Goal: Task Accomplishment & Management: Use online tool/utility

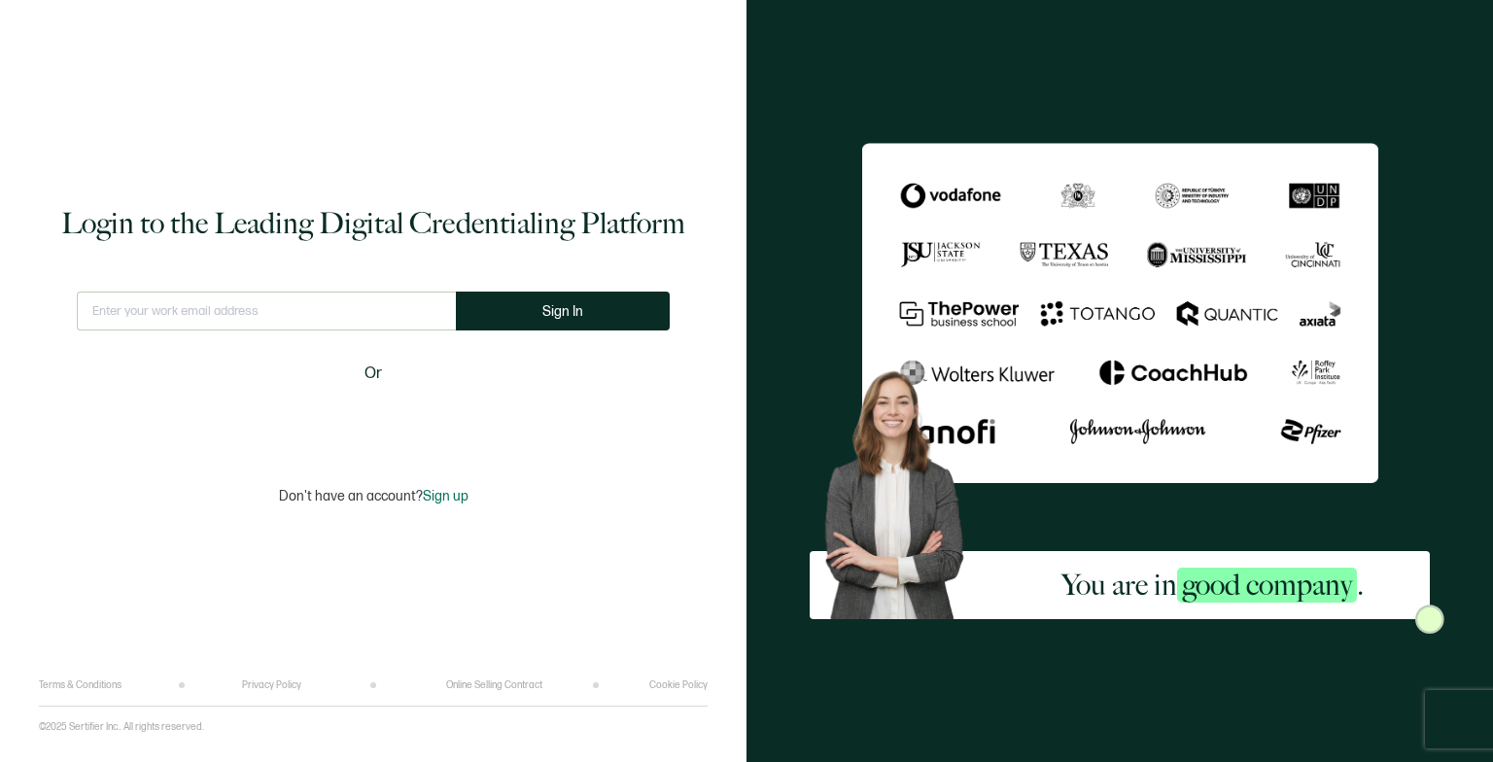
click at [351, 408] on div "Sign in with Google. Opens in new tab" at bounding box center [373, 419] width 224 height 43
click at [349, 420] on div "Sign in with Google. Opens in new tab" at bounding box center [373, 419] width 224 height 43
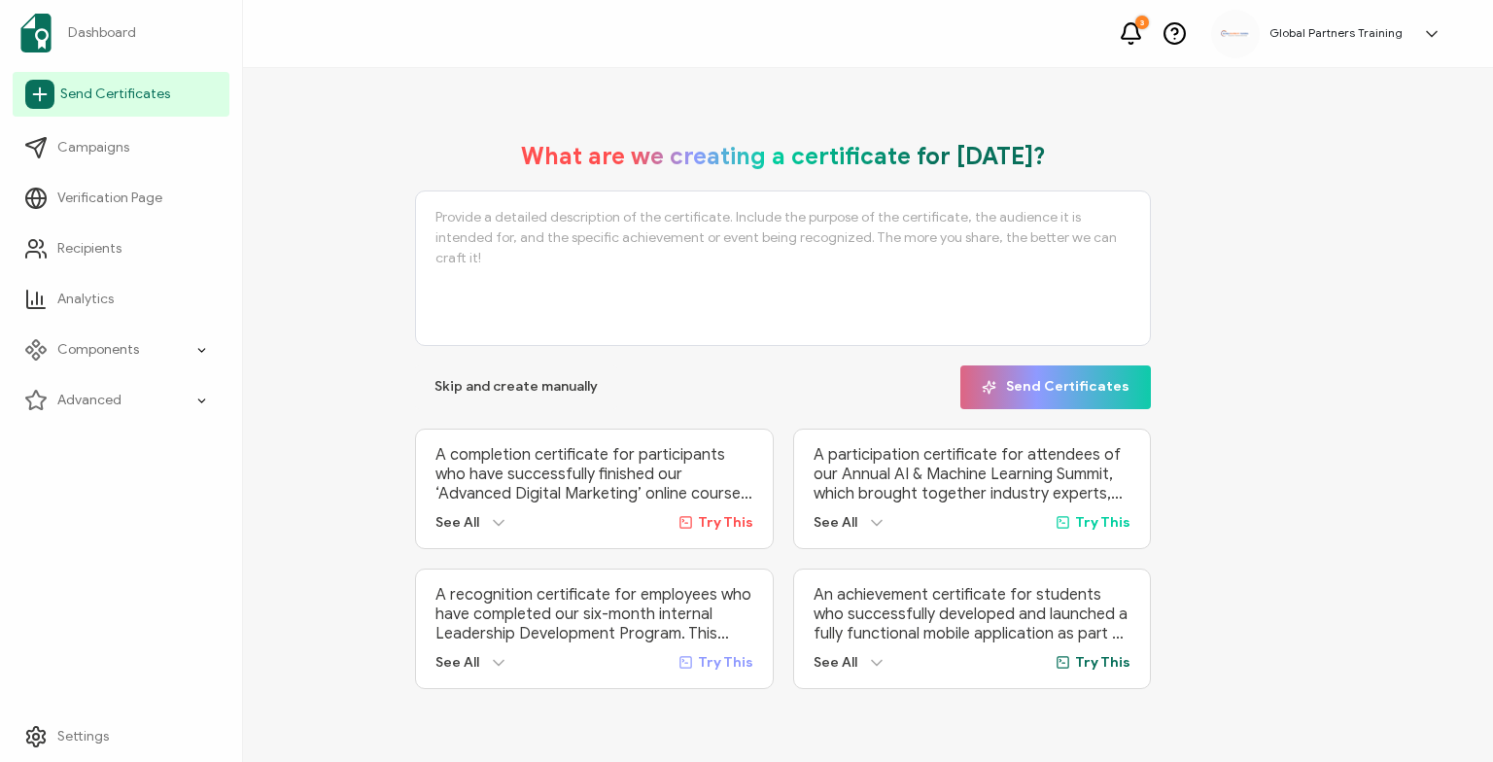
click at [128, 91] on span "Send Certificates" at bounding box center [115, 94] width 110 height 19
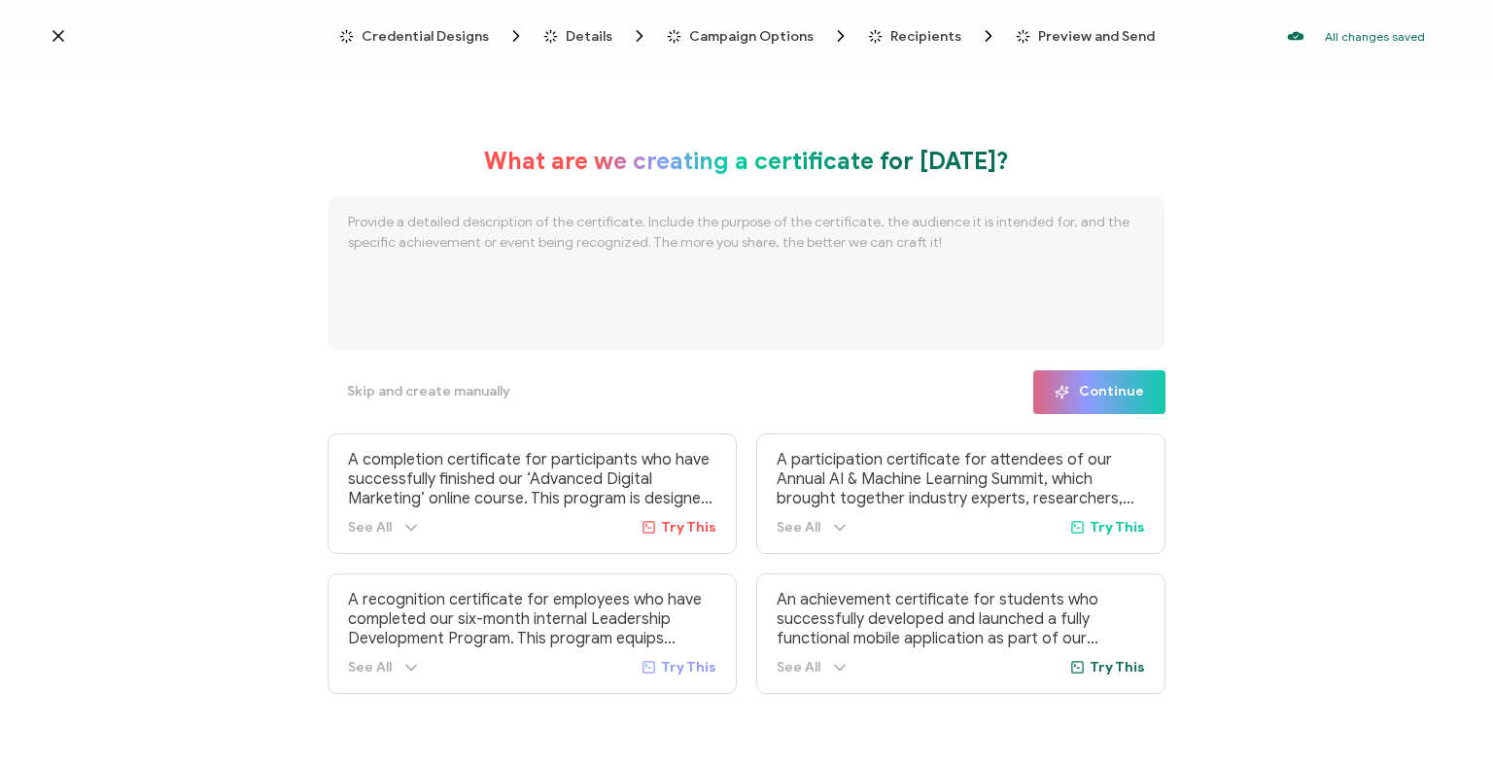
click at [450, 39] on span "Credential Designs" at bounding box center [425, 36] width 127 height 15
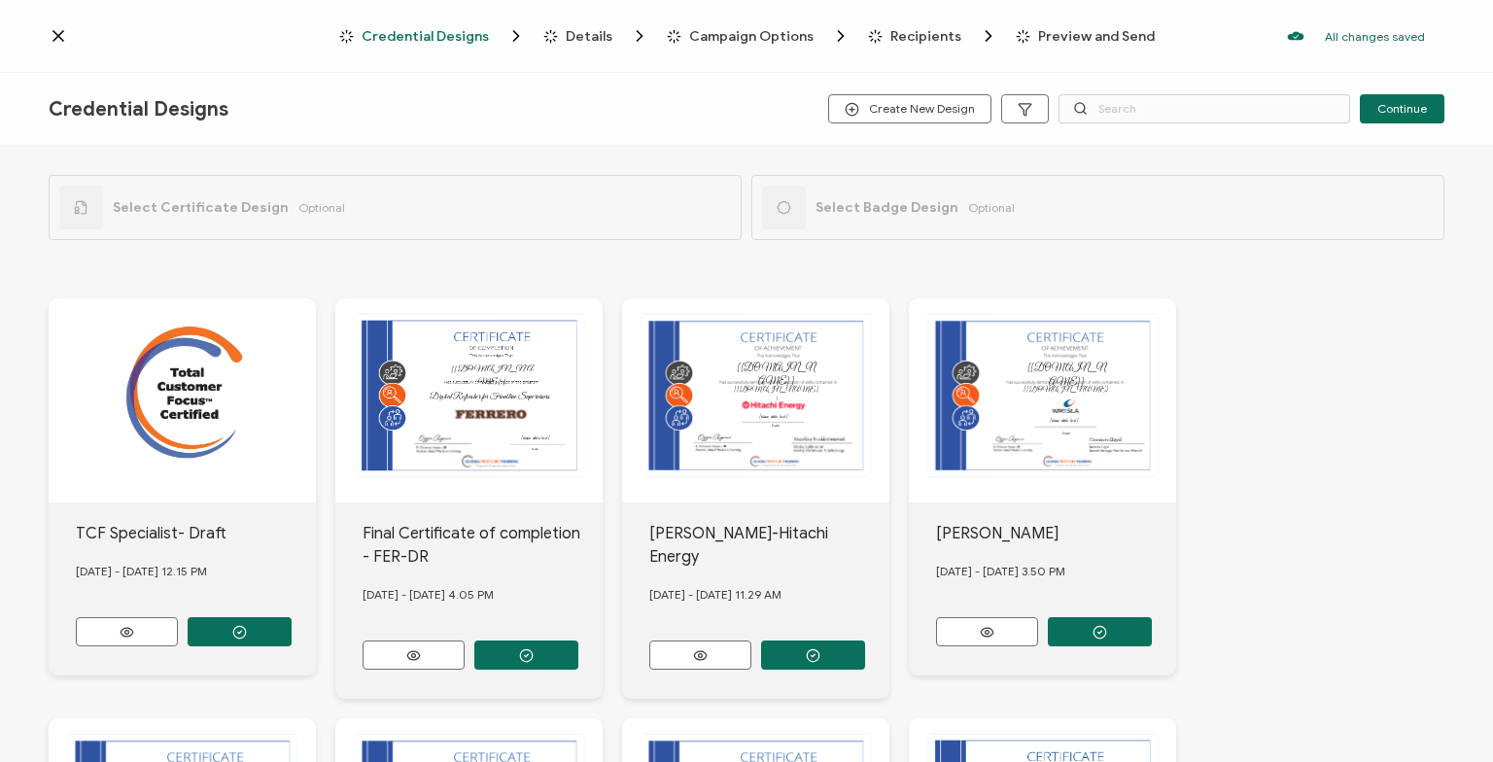
click at [573, 36] on span "Details" at bounding box center [589, 36] width 47 height 15
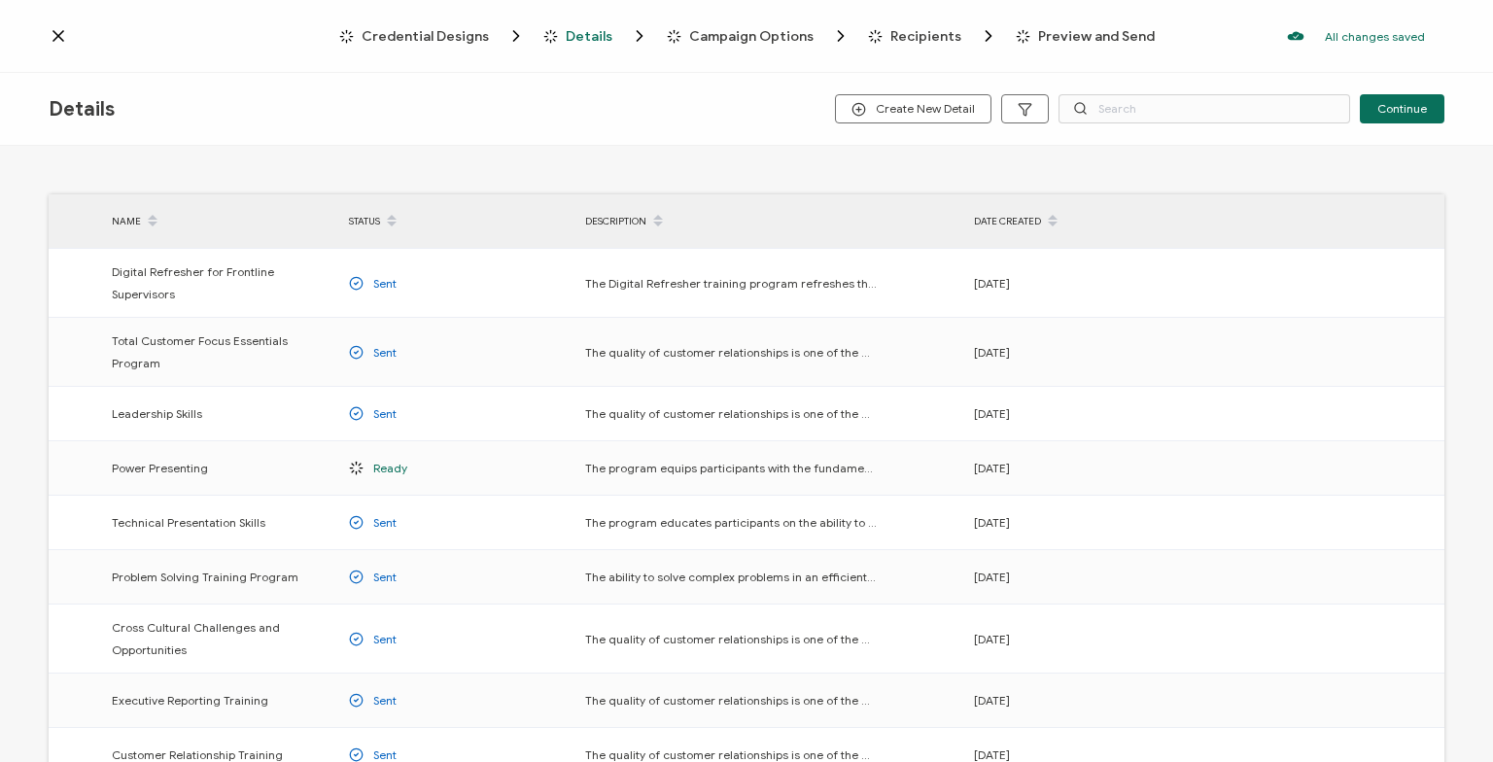
click at [458, 40] on span "Credential Designs" at bounding box center [425, 36] width 127 height 15
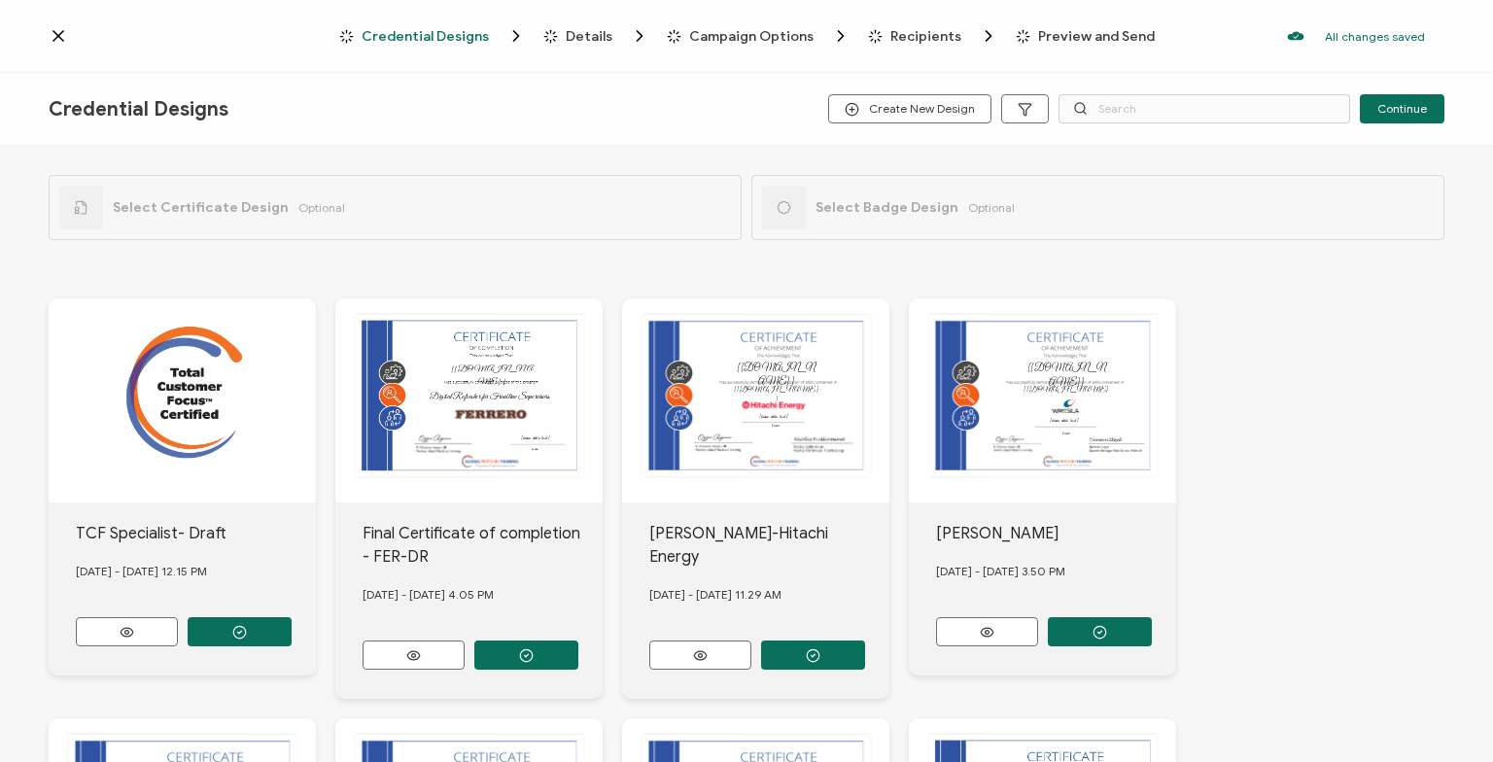
click at [60, 37] on icon at bounding box center [58, 36] width 10 height 10
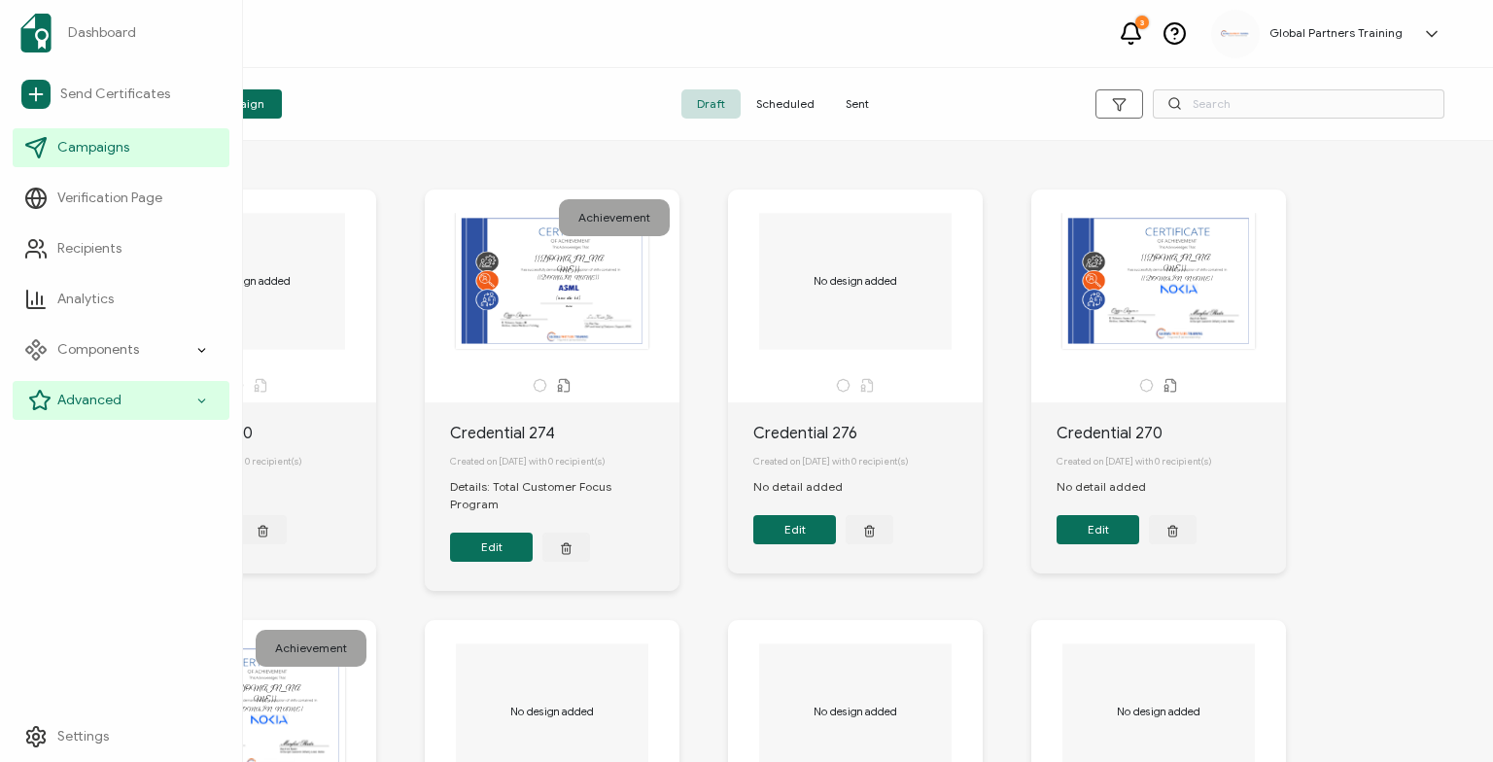
click at [200, 406] on icon at bounding box center [201, 401] width 13 height 22
click at [198, 402] on icon at bounding box center [201, 401] width 13 height 22
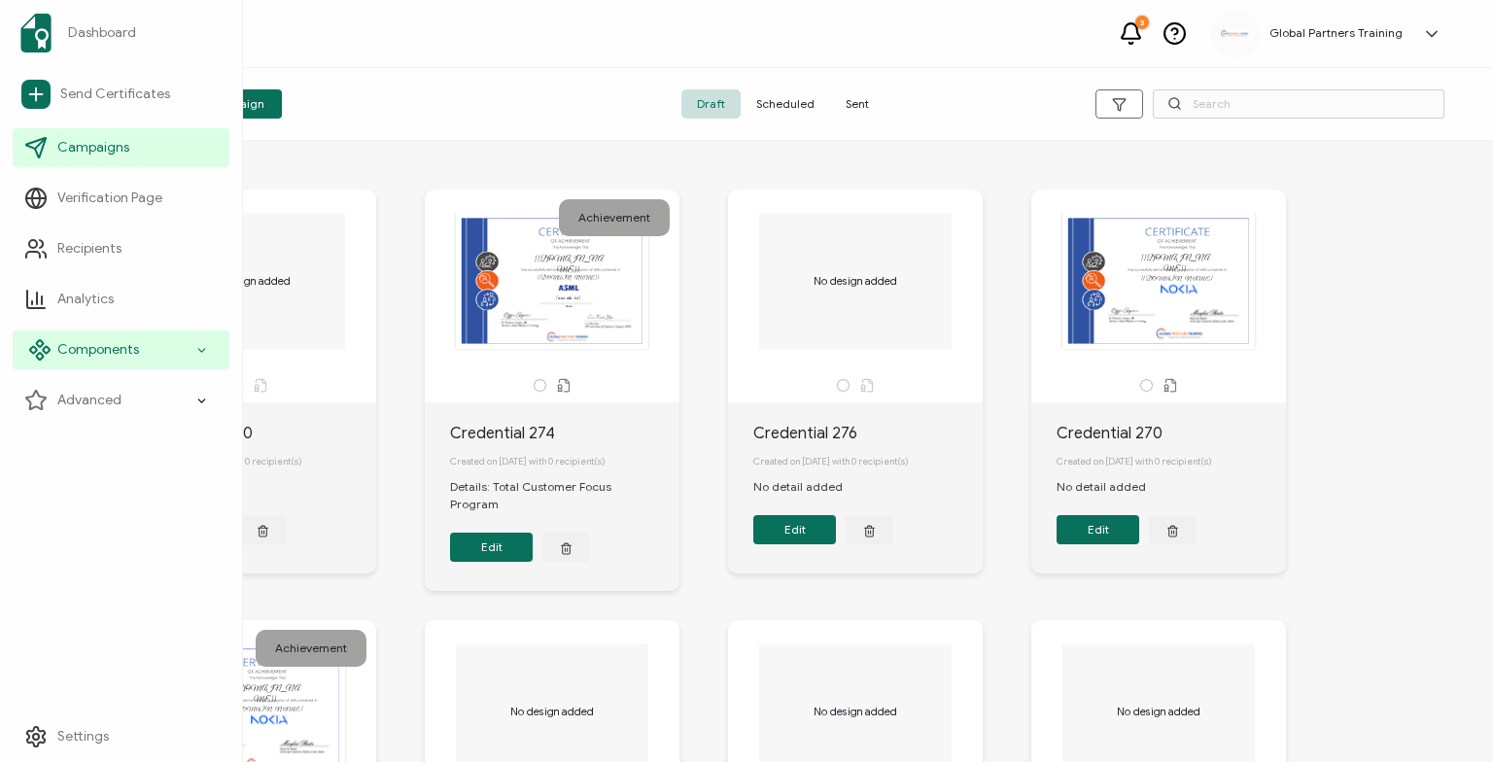
click at [196, 360] on icon at bounding box center [201, 350] width 13 height 22
click at [171, 350] on div "Components" at bounding box center [121, 349] width 217 height 39
click at [172, 348] on div "Components" at bounding box center [121, 349] width 217 height 39
click at [198, 348] on icon at bounding box center [201, 350] width 13 height 22
click at [201, 356] on icon at bounding box center [201, 350] width 13 height 22
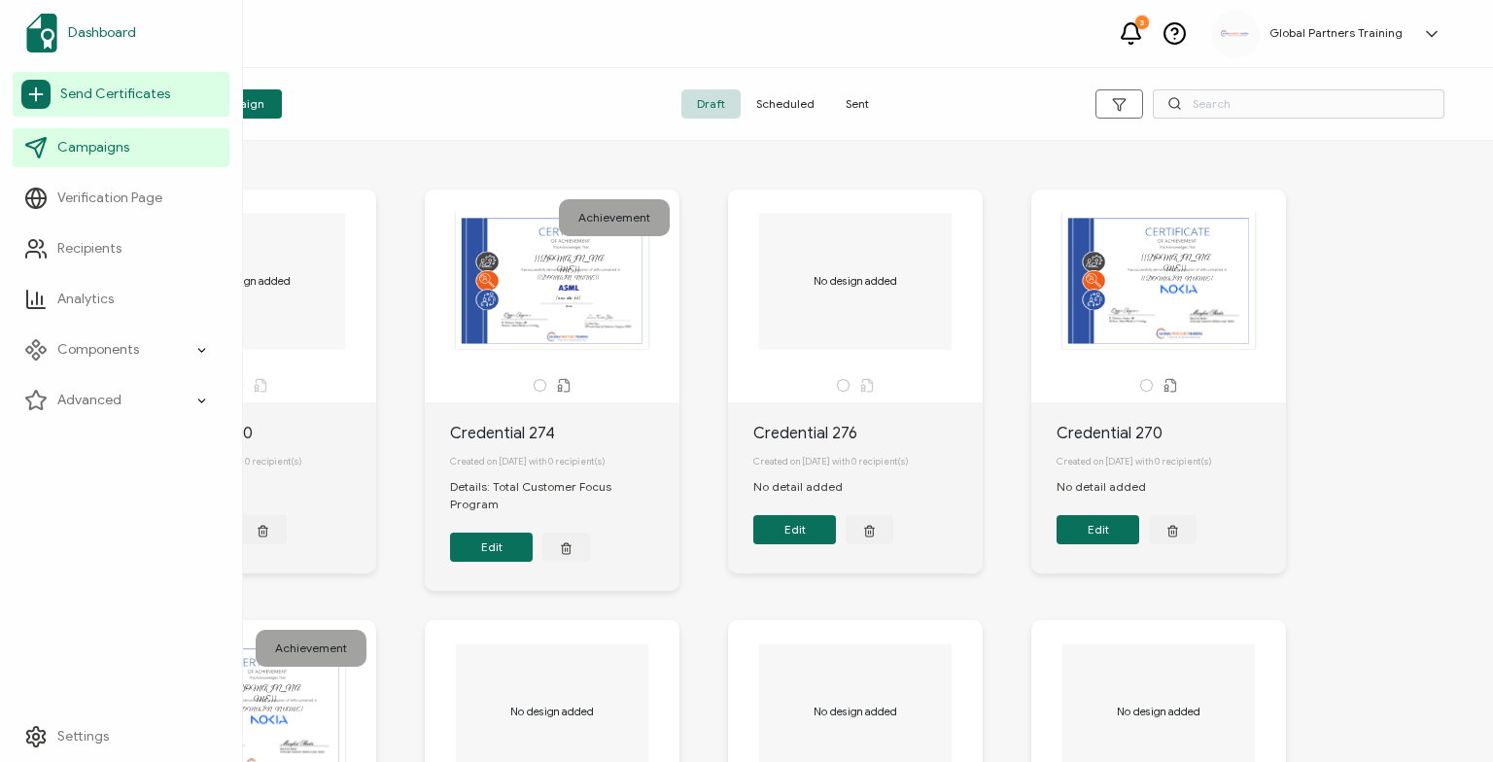
click at [110, 25] on span "Dashboard" at bounding box center [102, 32] width 68 height 19
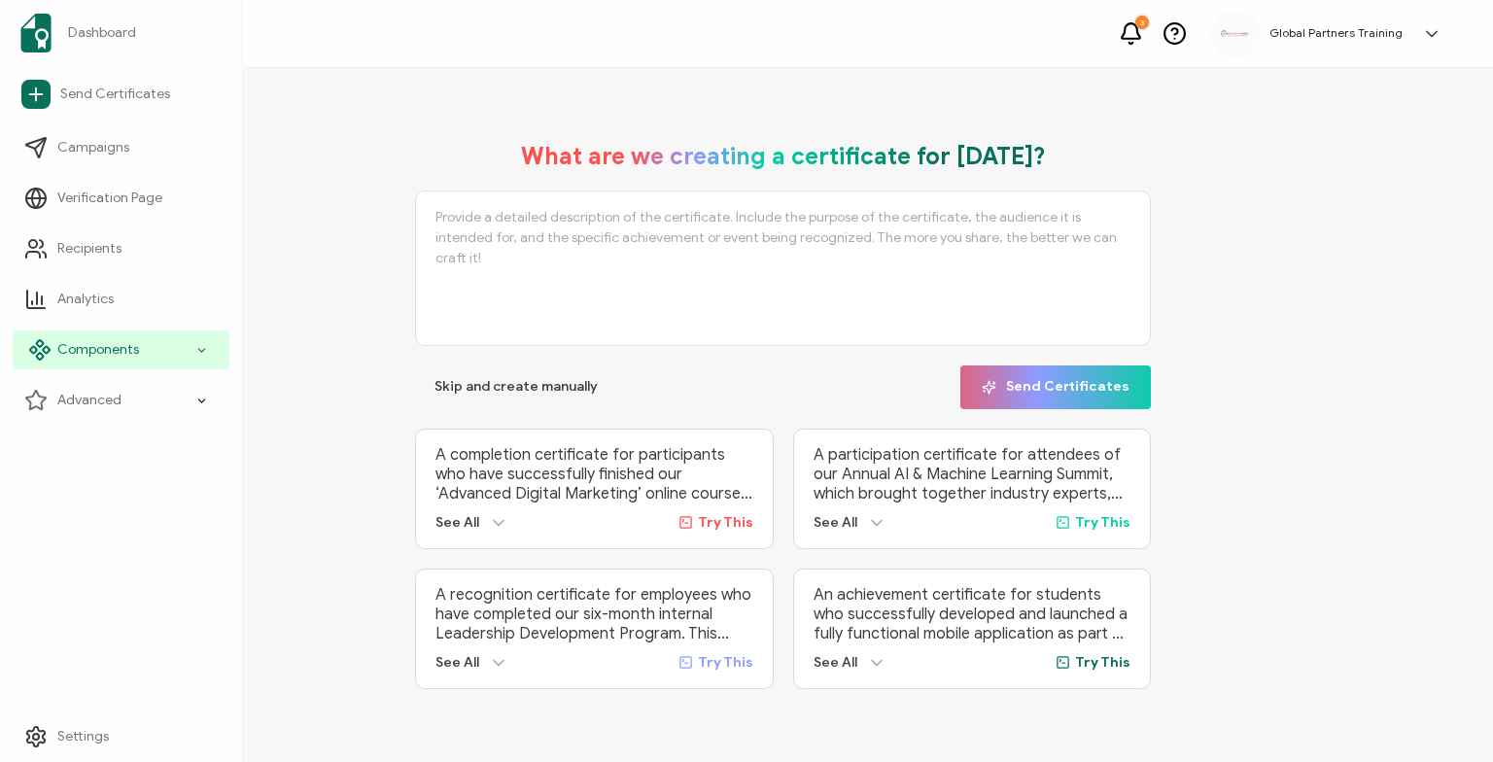
click at [95, 351] on span "Components" at bounding box center [98, 349] width 82 height 19
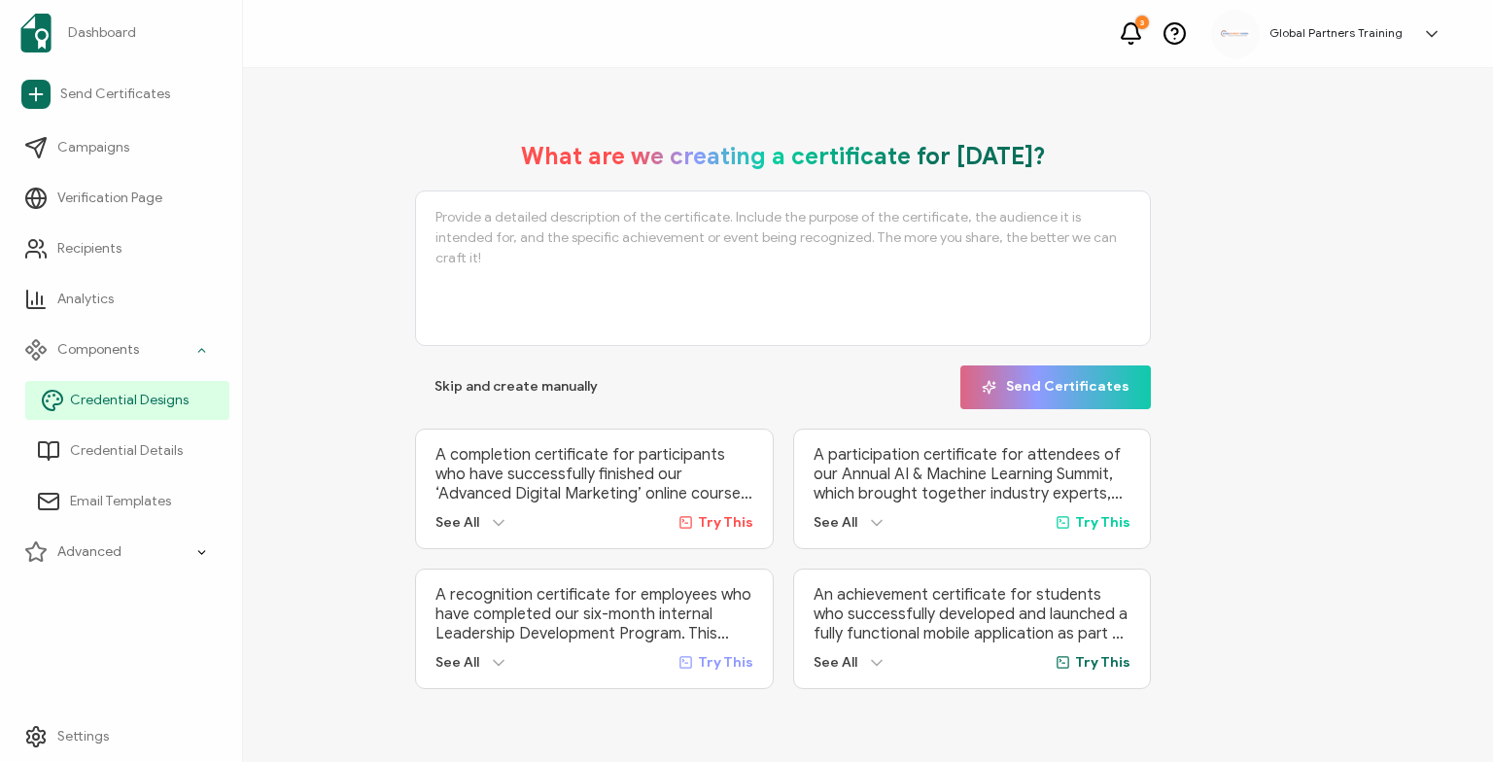
click at [116, 398] on span "Credential Designs" at bounding box center [129, 400] width 119 height 19
click at [207, 398] on icon at bounding box center [201, 401] width 13 height 22
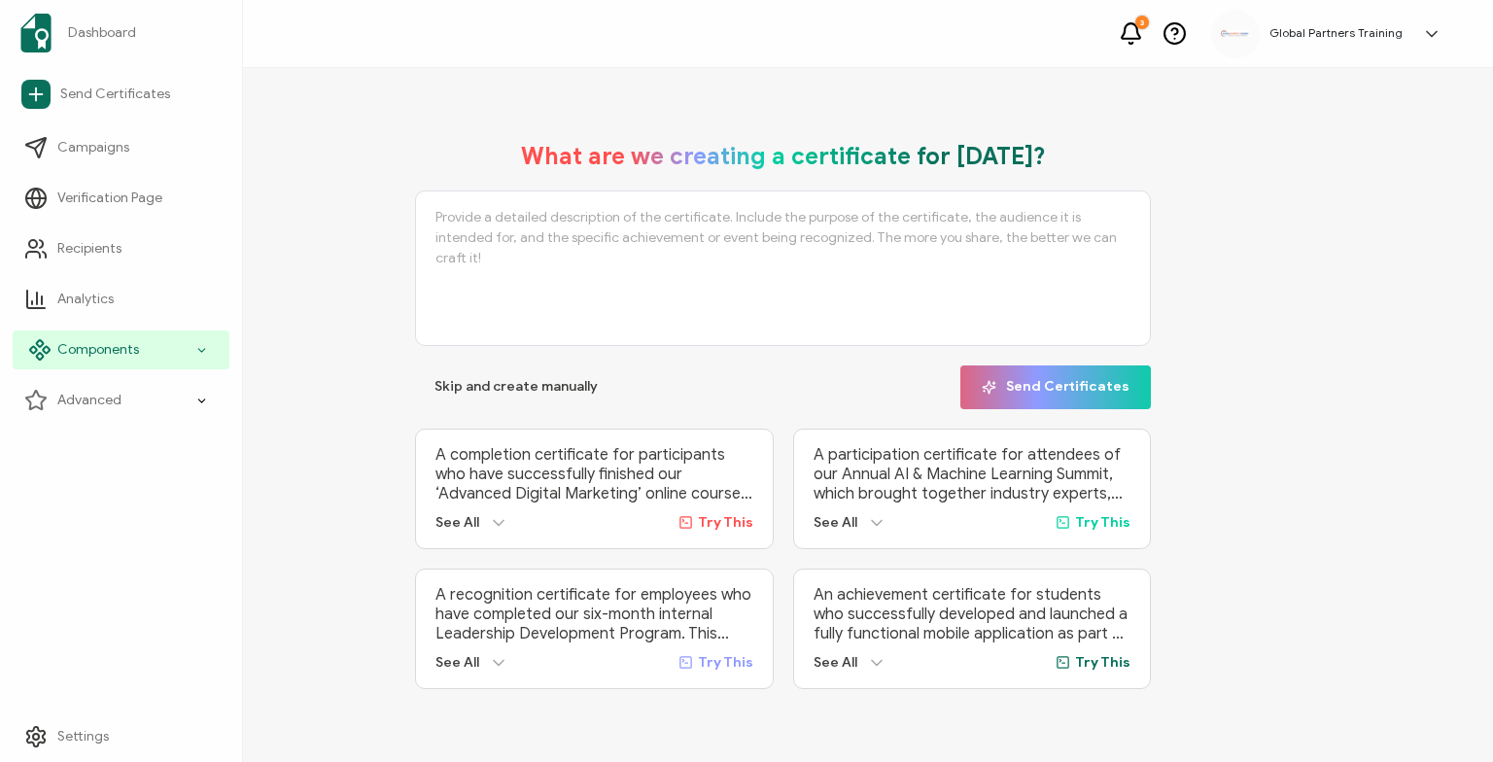
click at [197, 358] on icon at bounding box center [201, 350] width 13 height 22
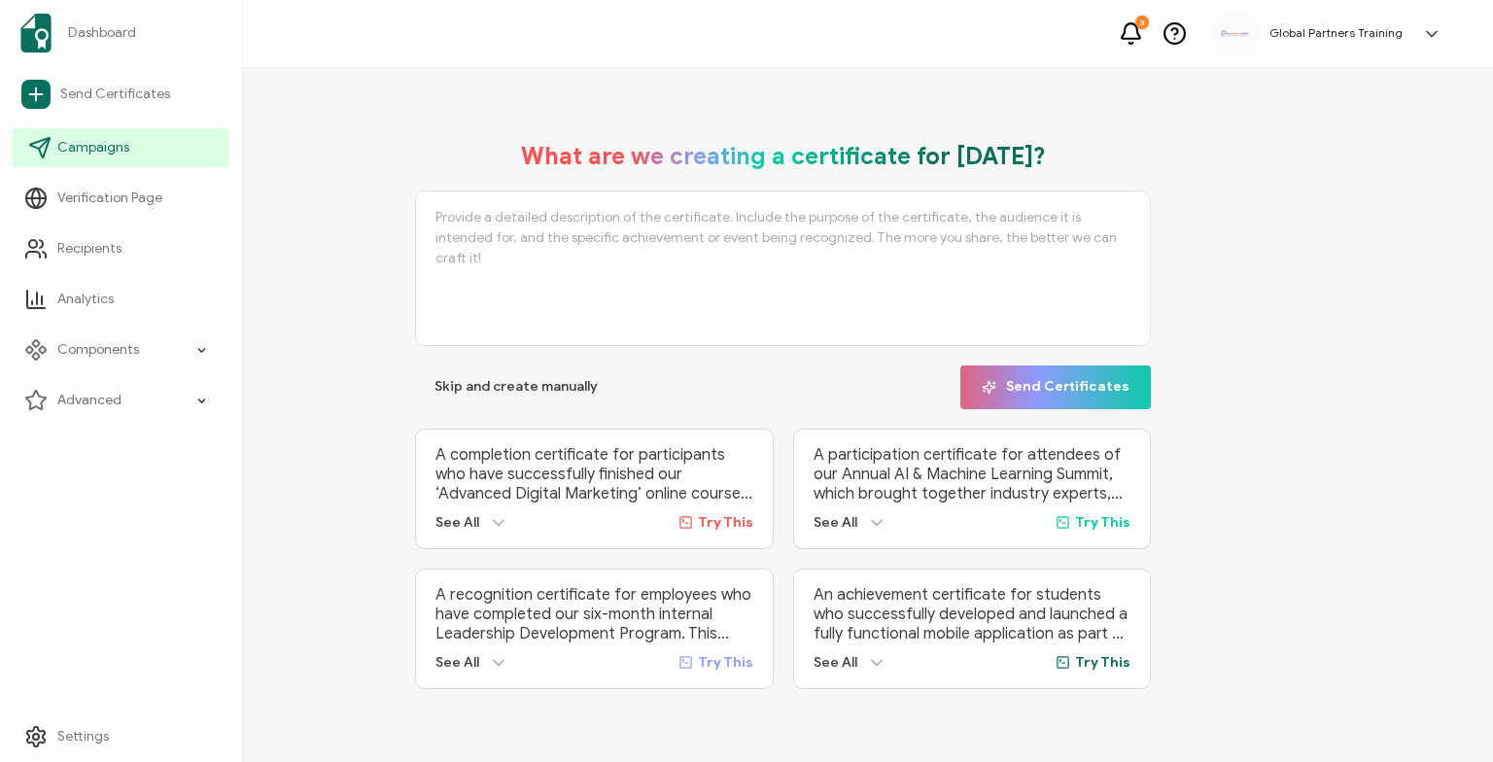
click at [120, 154] on span "Campaigns" at bounding box center [93, 147] width 72 height 19
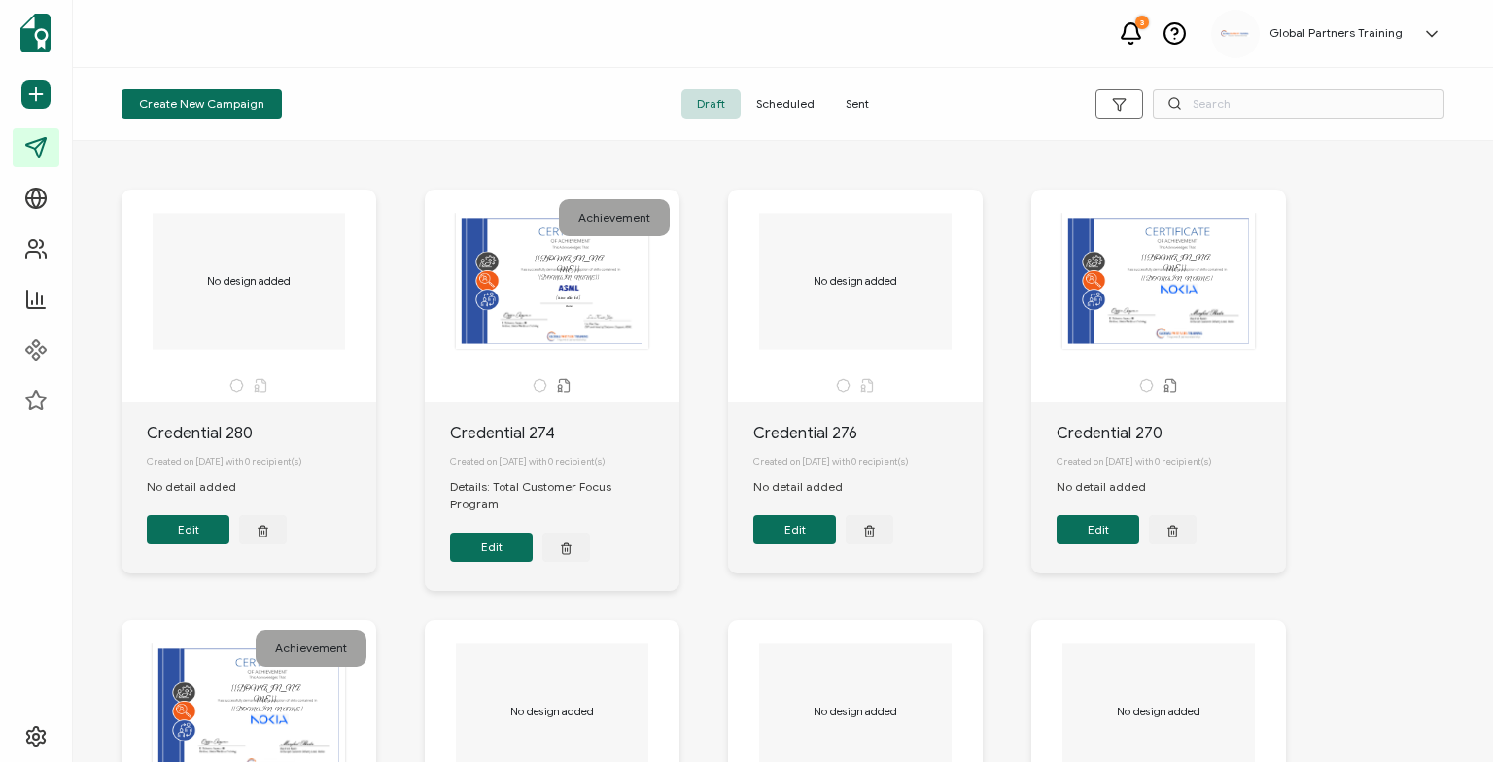
click at [830, 107] on span "Sent" at bounding box center [857, 103] width 54 height 29
